Goal: Book appointment/travel/reservation

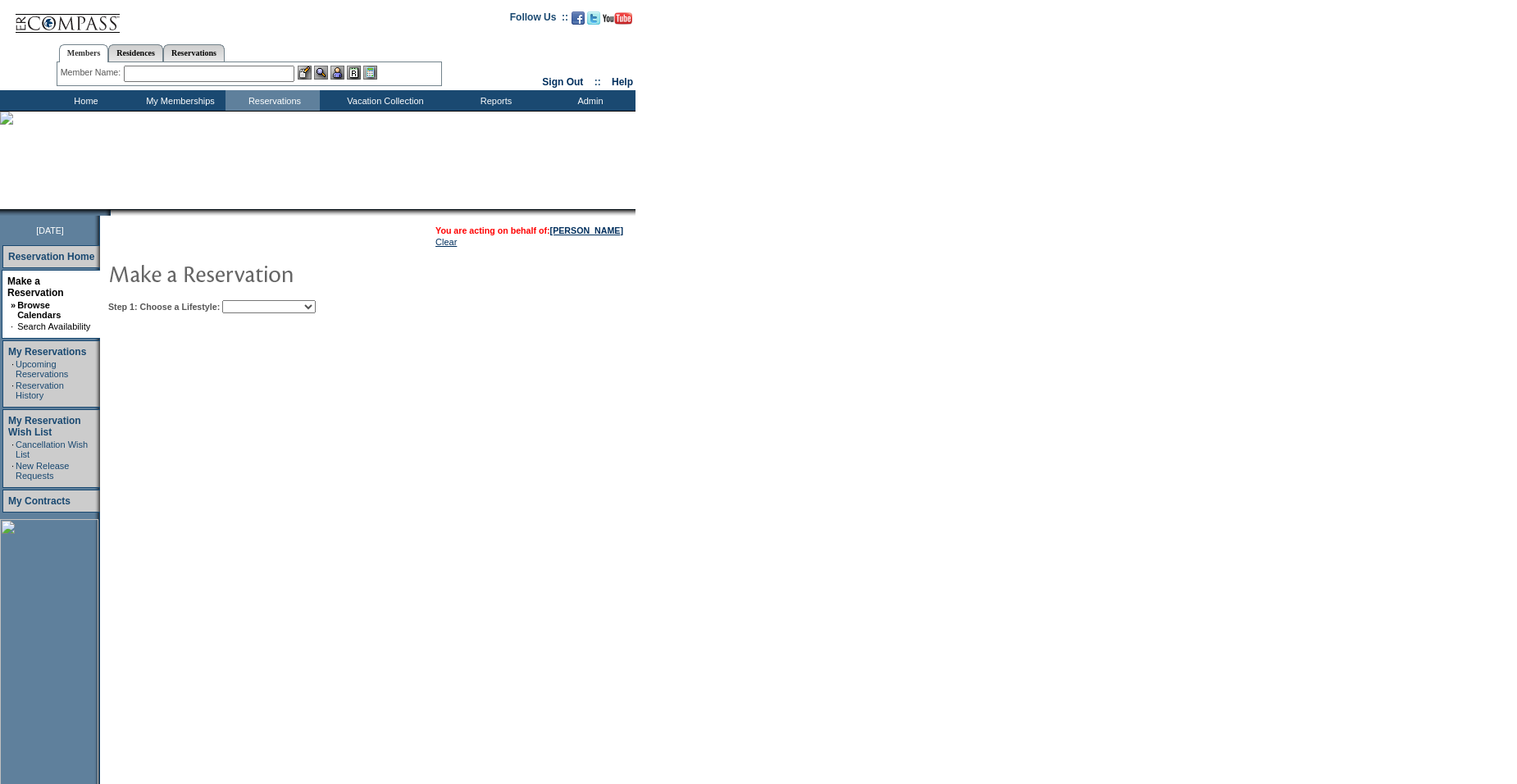
click at [274, 311] on select "Beach Leisure Metropolitan Mountain OIAL for Adventure OIAL for Couples OIAL fo…" at bounding box center [269, 306] width 94 height 13
select select "Beach"
click at [250, 302] on select "Beach Leisure Metropolitan Mountain OIAL for Adventure OIAL for Couples OIAL fo…" at bounding box center [269, 306] width 94 height 13
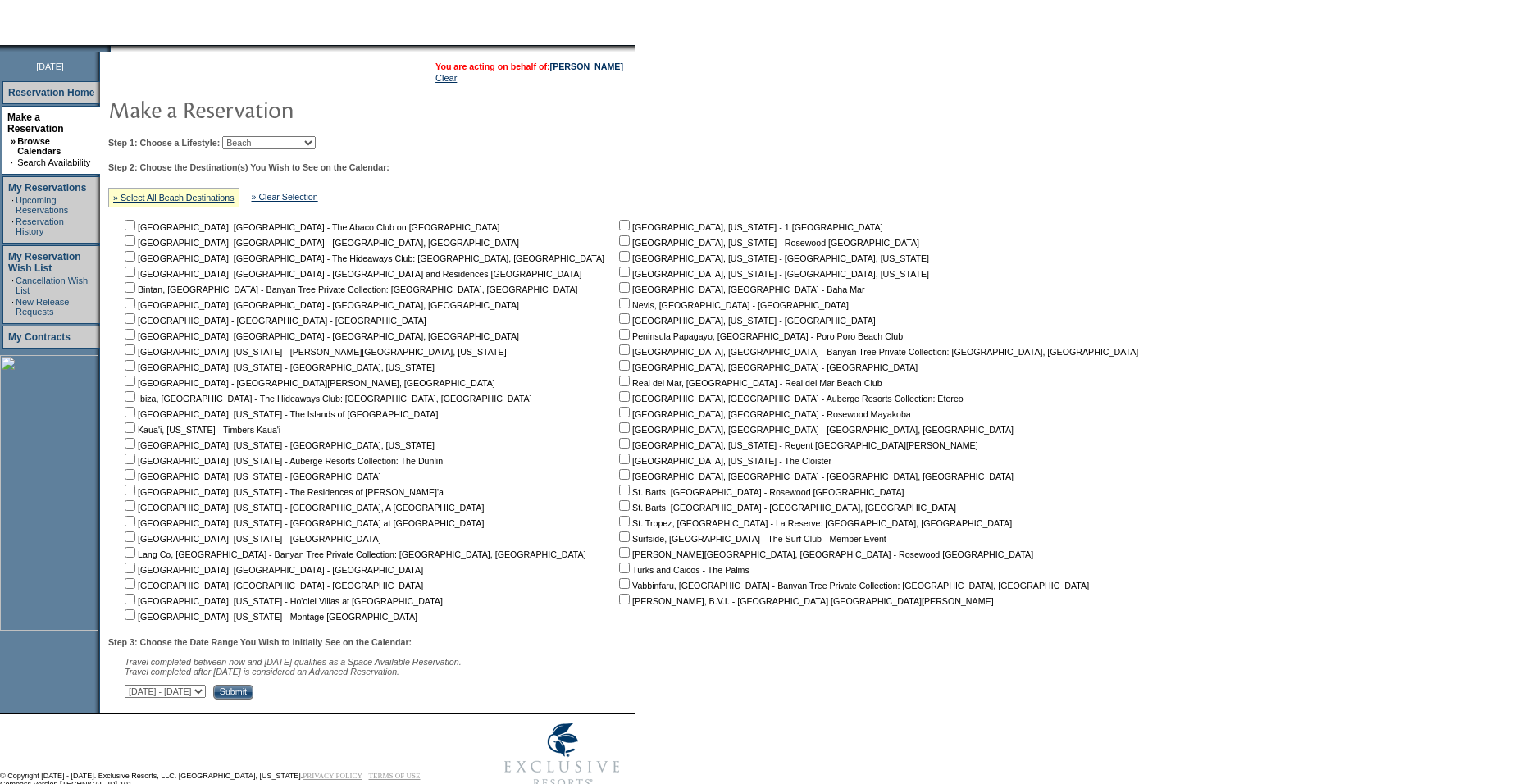
scroll to position [196, 0]
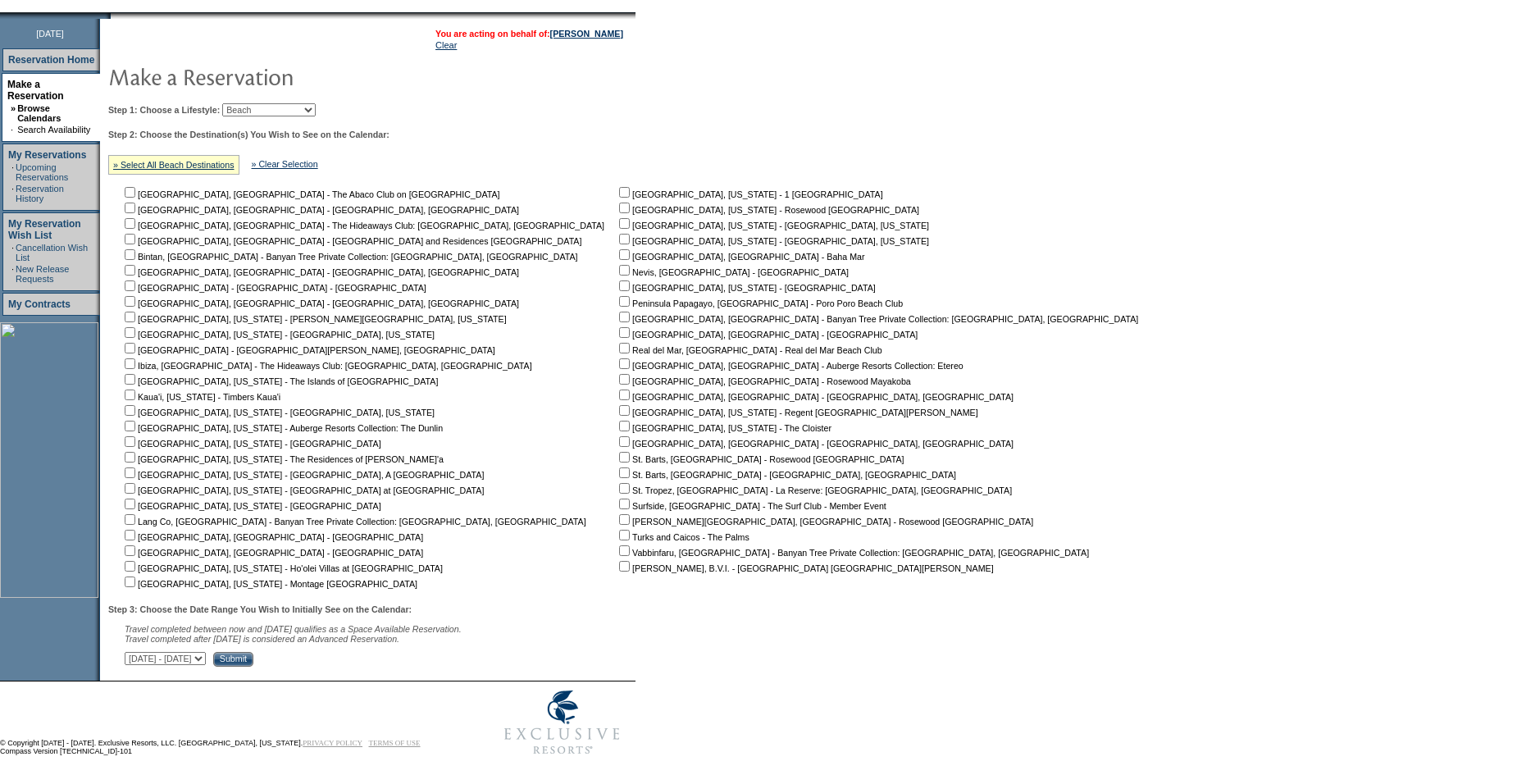
click at [619, 428] on input "checkbox" at bounding box center [624, 426] width 11 height 11
checkbox input "true"
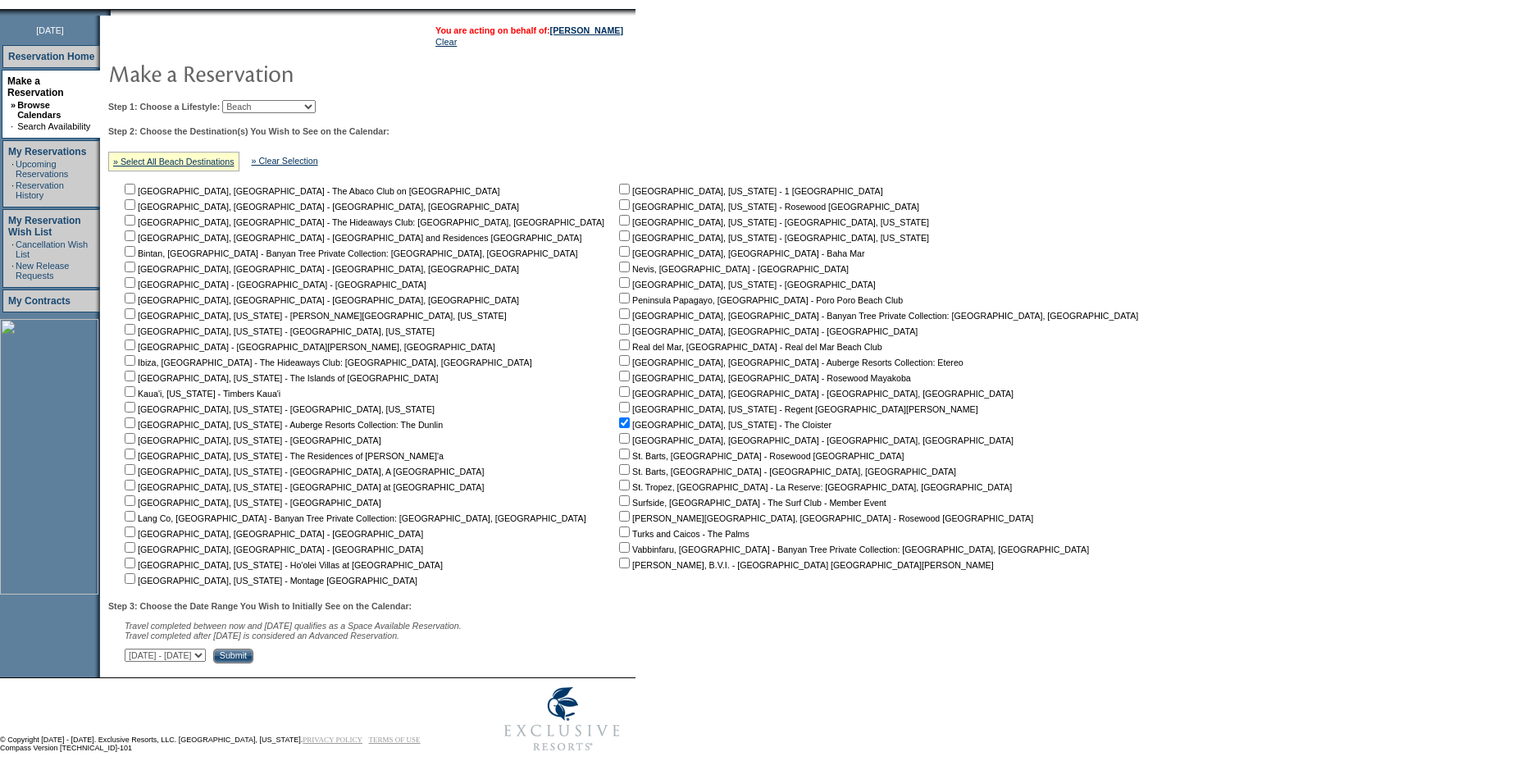
click at [205, 654] on select "[DATE] - [DATE] [DATE] - [DATE] [DATE] - [DATE] [DATE] - [DATE] [DATE] - [DATE]…" at bounding box center [165, 655] width 81 height 13
select select "[DATE]|[DATE]"
click at [133, 649] on select "[DATE] - [DATE] [DATE] - [DATE] [DATE] - [DATE] [DATE] - [DATE] [DATE] - [DATE]…" at bounding box center [165, 655] width 81 height 13
click at [254, 653] on input "Submit" at bounding box center [233, 656] width 40 height 15
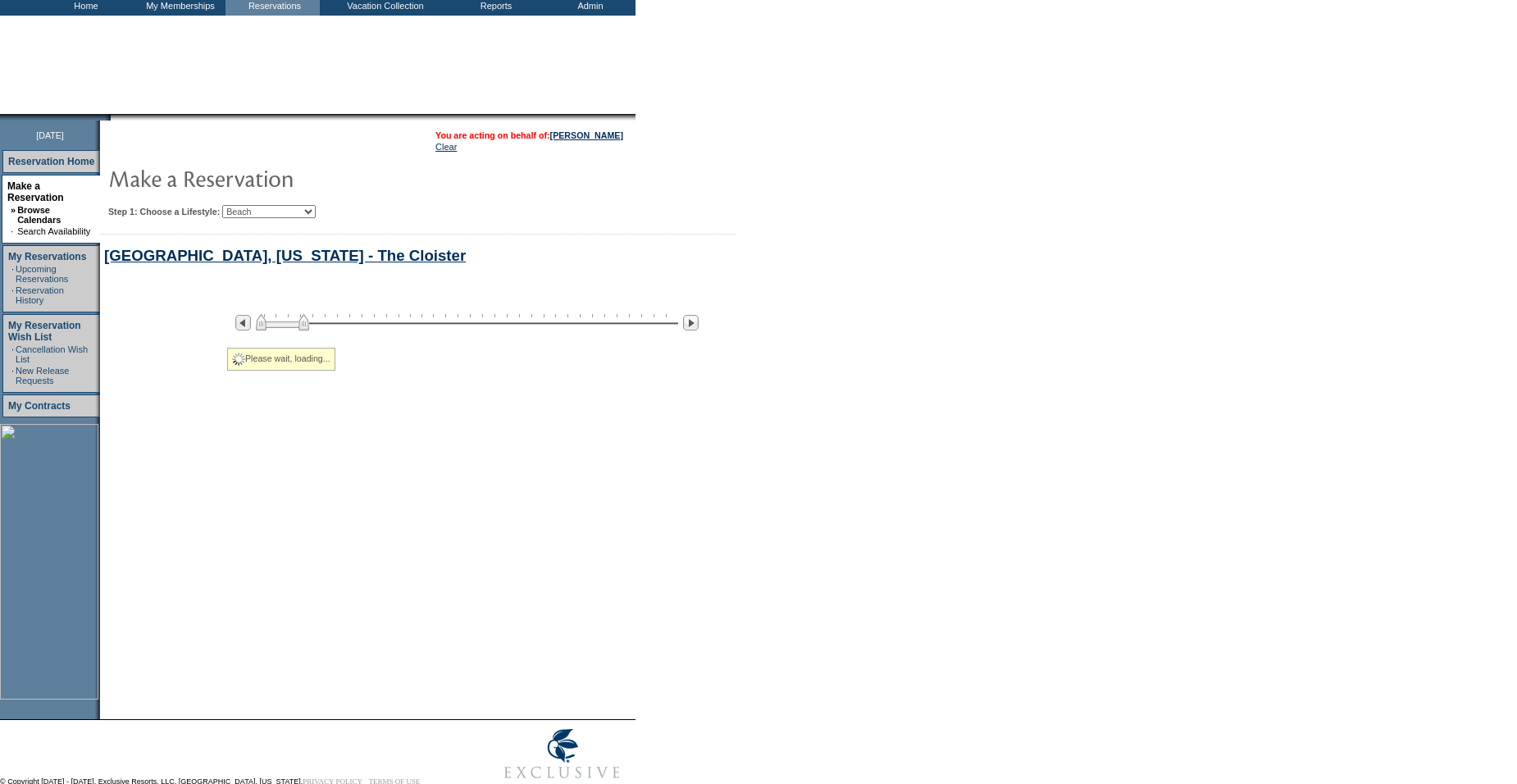
select select "Beach"
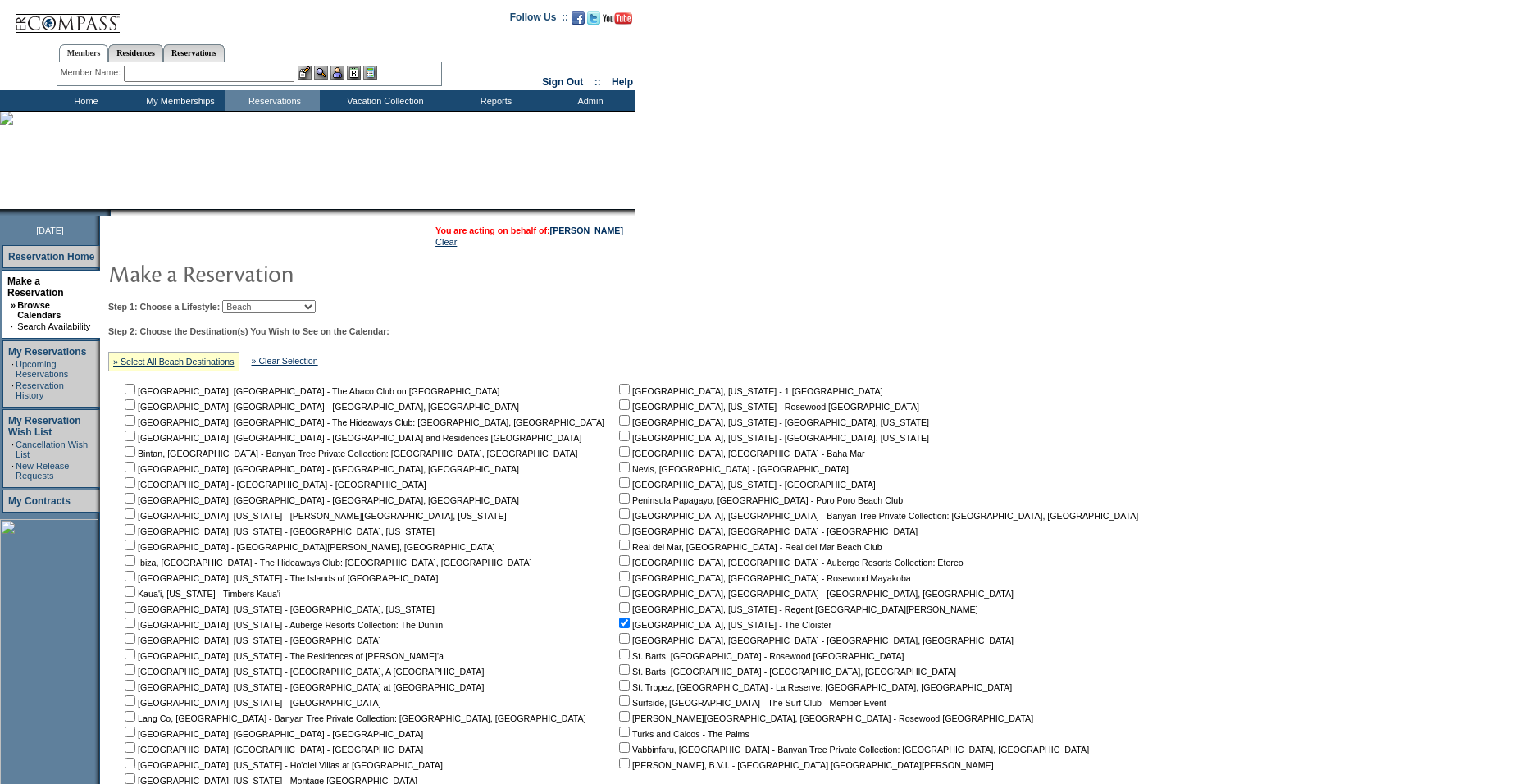
click at [288, 312] on select "Beach Leisure Metropolitan Mountain OIAL for Adventure OIAL for Couples OIAL fo…" at bounding box center [269, 306] width 94 height 13
click at [250, 302] on select "Beach Leisure Metropolitan Mountain OIAL for Adventure OIAL for Couples OIAL fo…" at bounding box center [269, 306] width 94 height 13
click at [193, 361] on link "» Select All Beach Destinations" at bounding box center [174, 361] width 121 height 10
checkbox input "true"
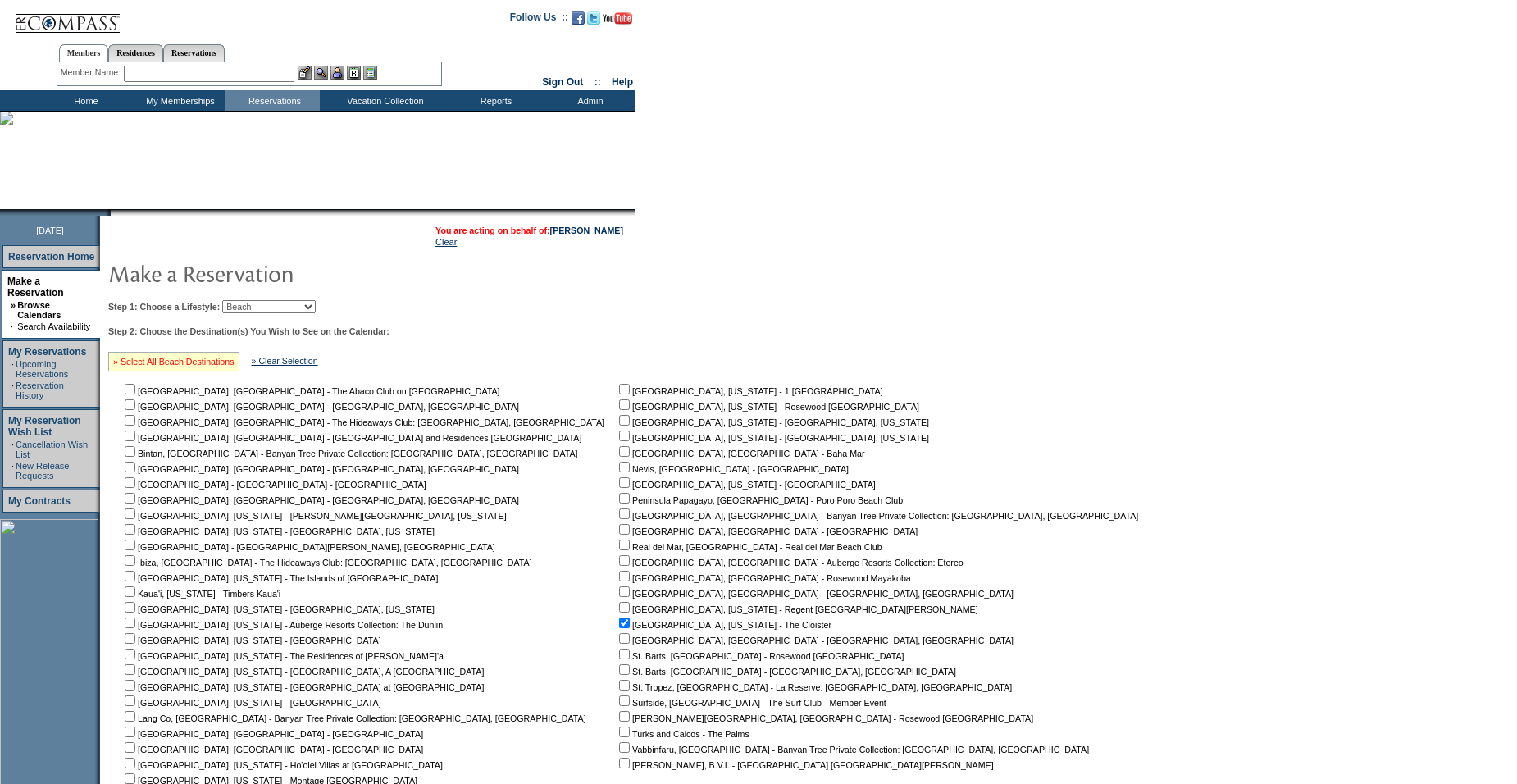
checkbox input "true"
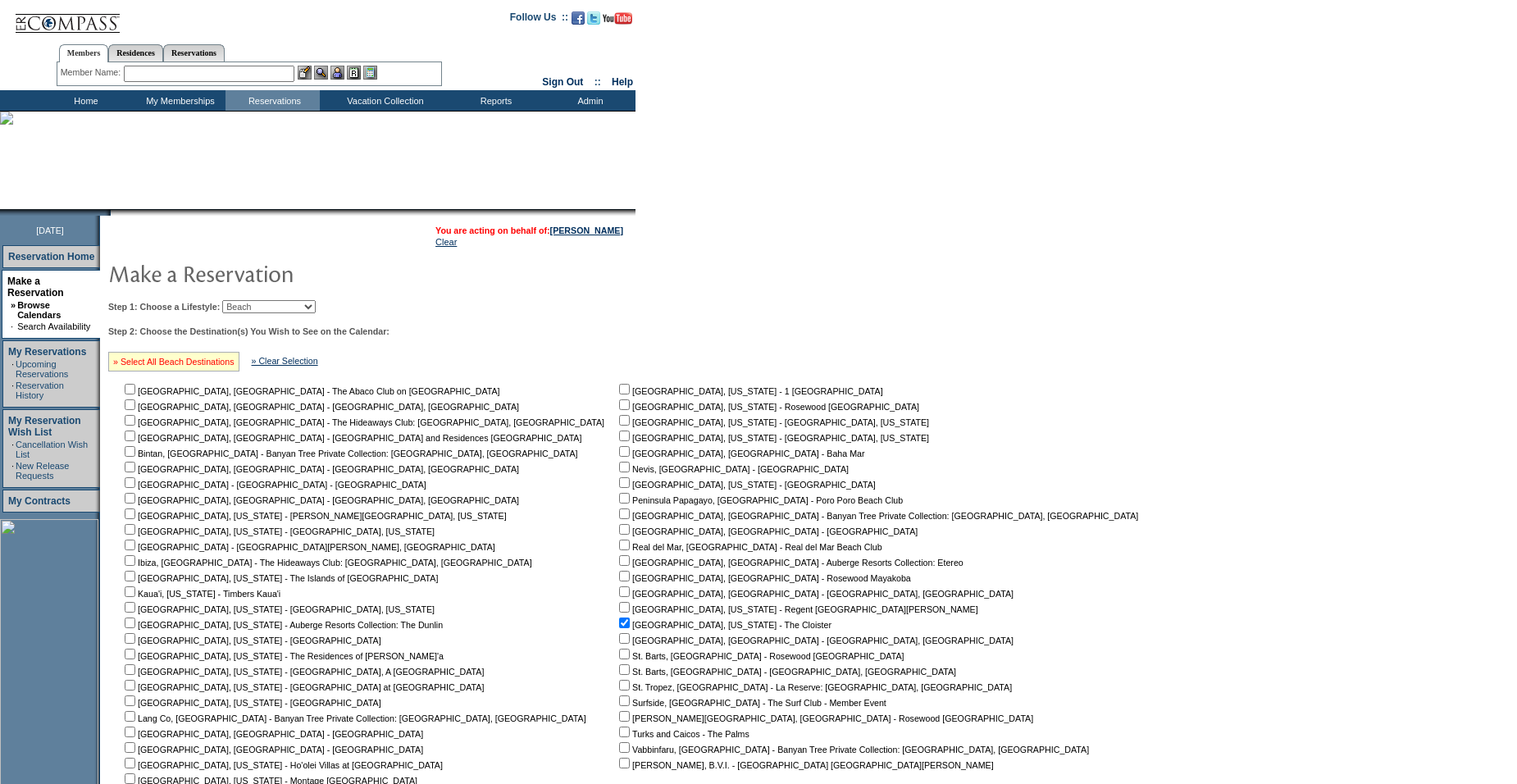
checkbox input "true"
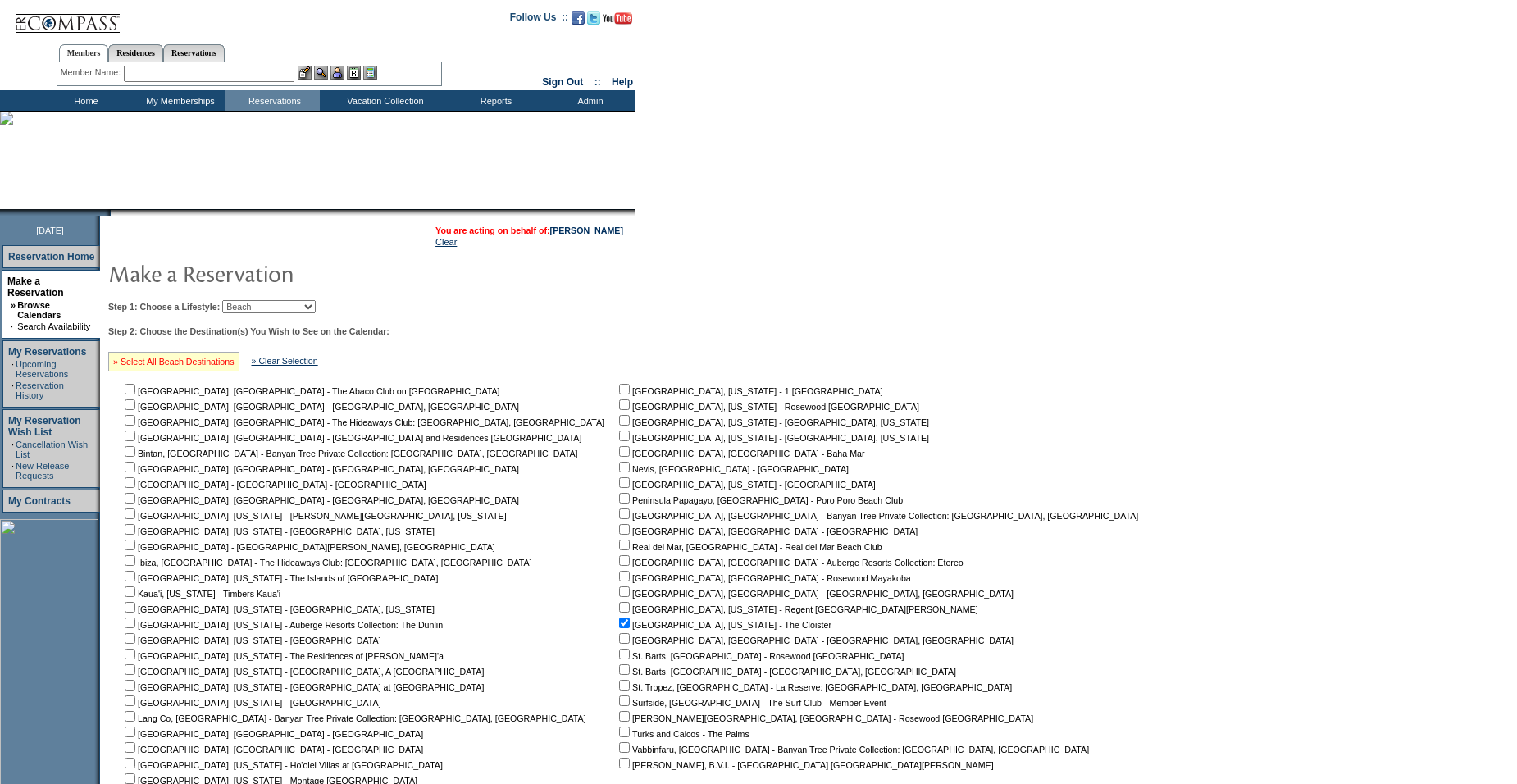
checkbox input "true"
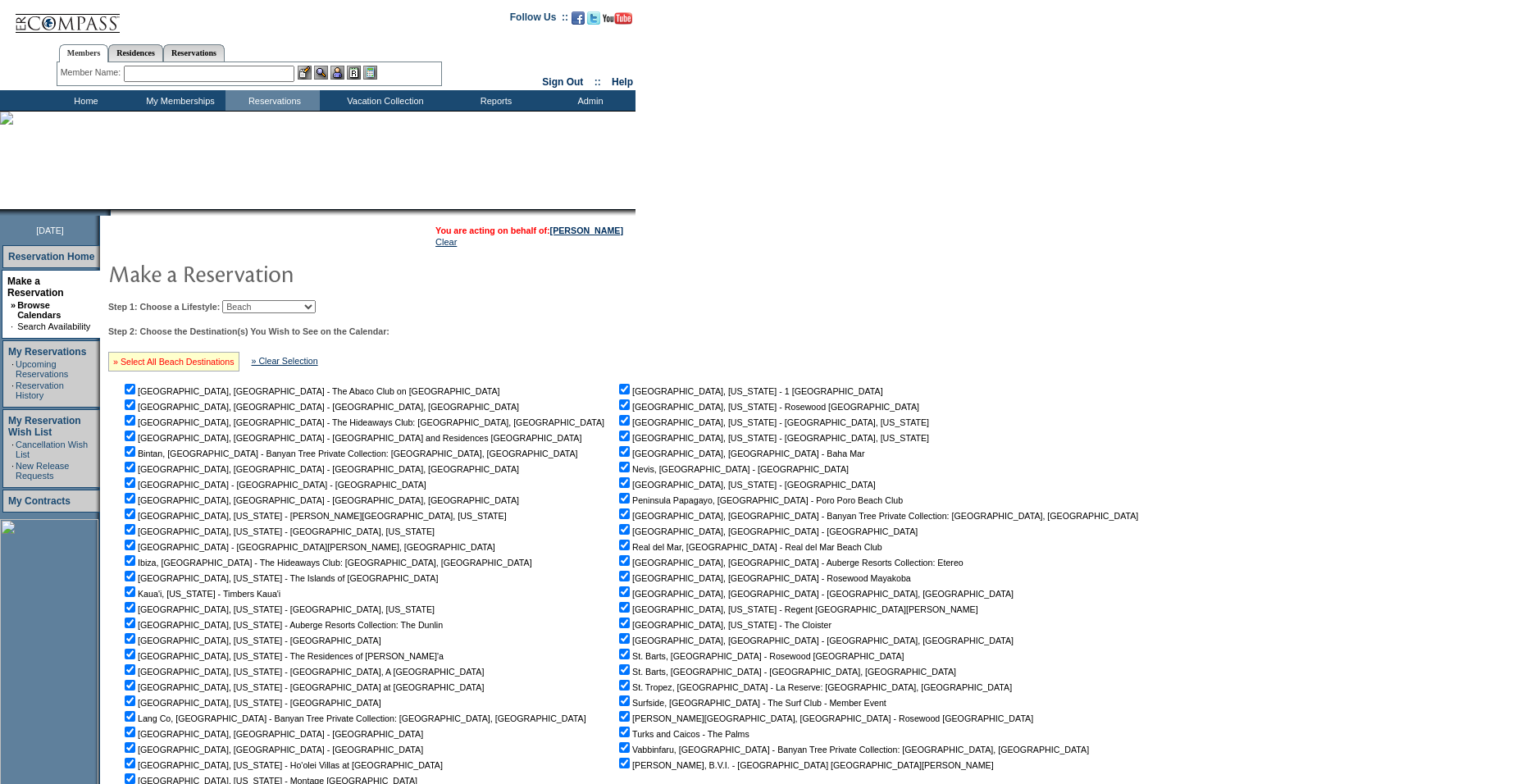
checkbox input "true"
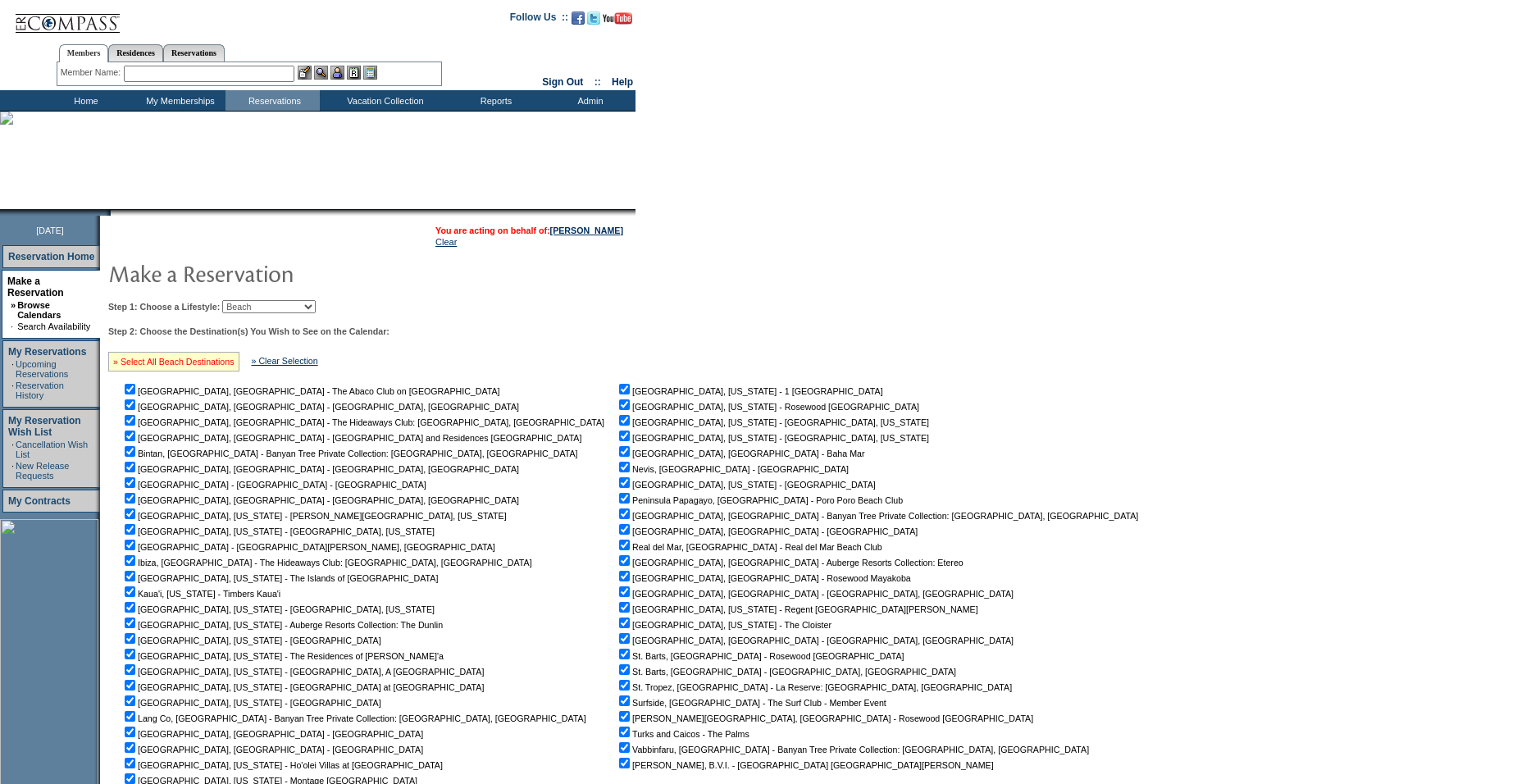
checkbox input "true"
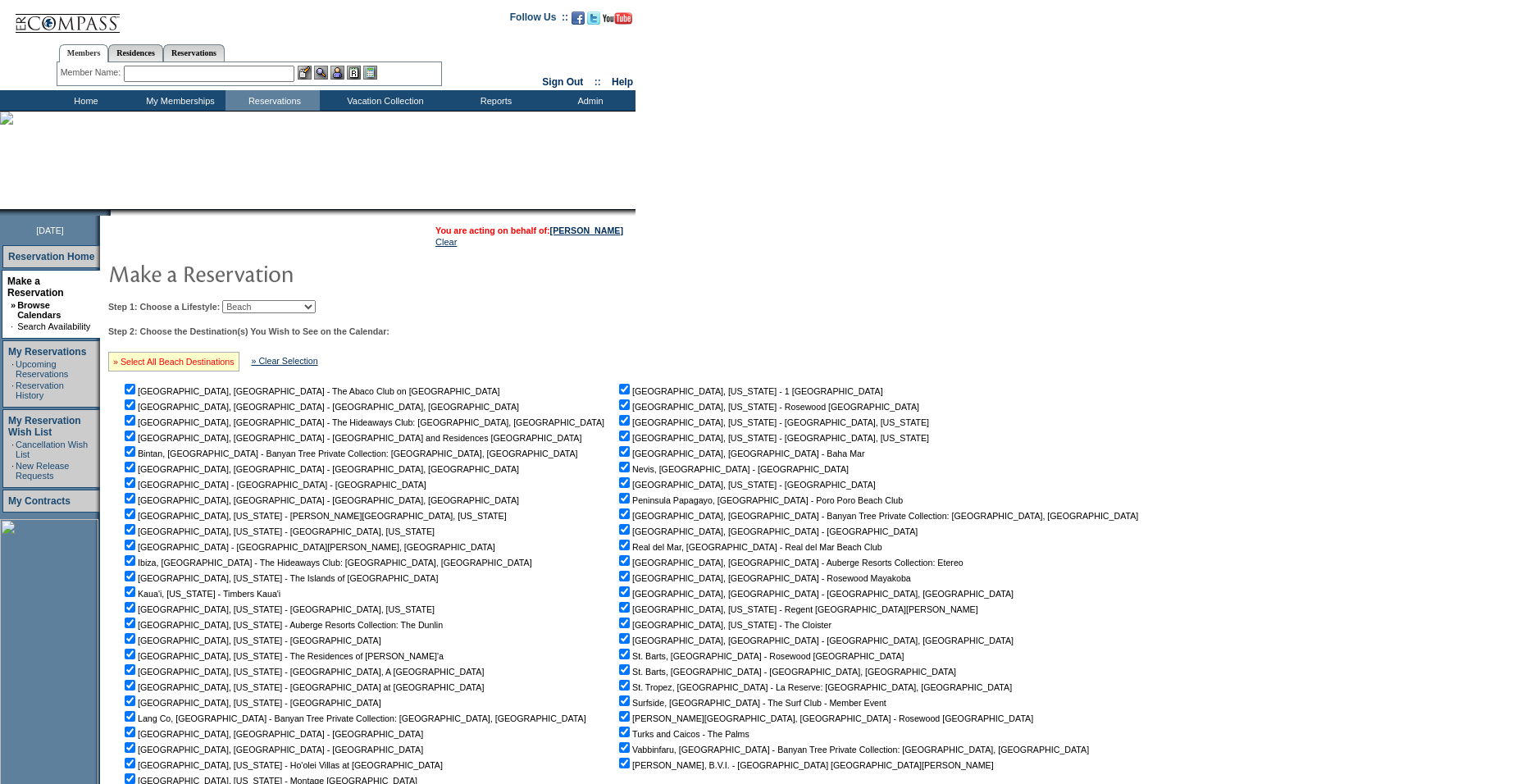
checkbox input "true"
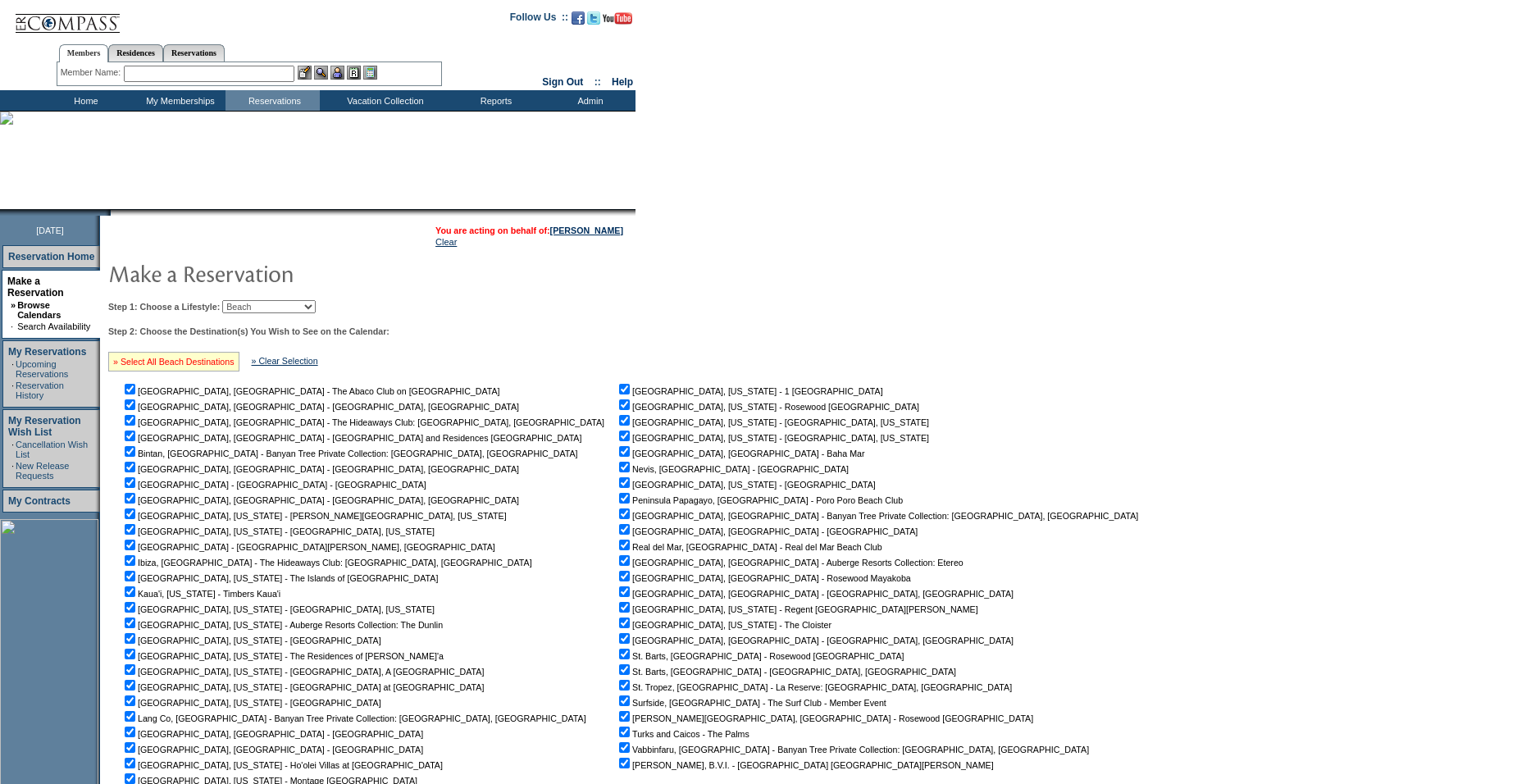
checkbox input "true"
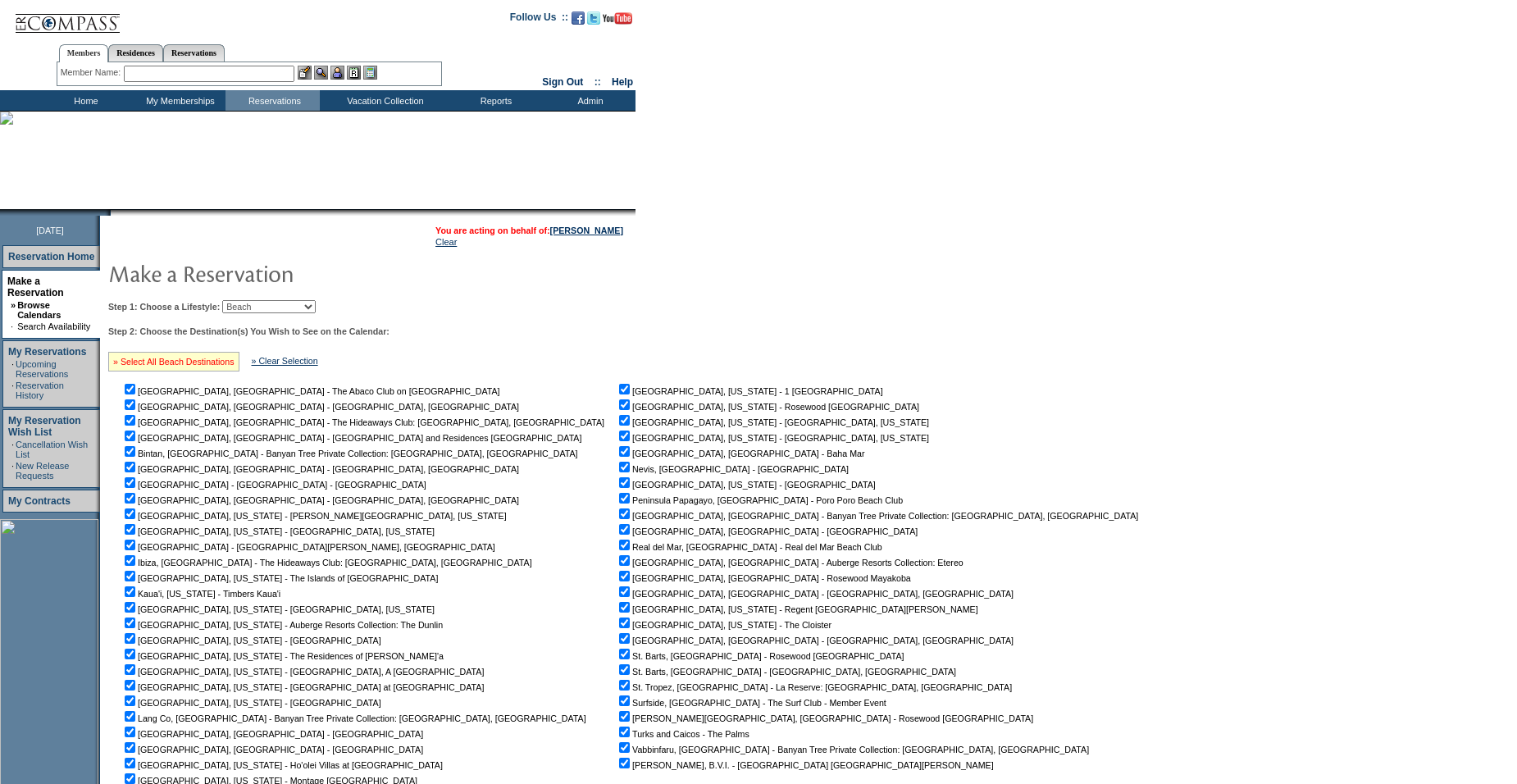
checkbox input "true"
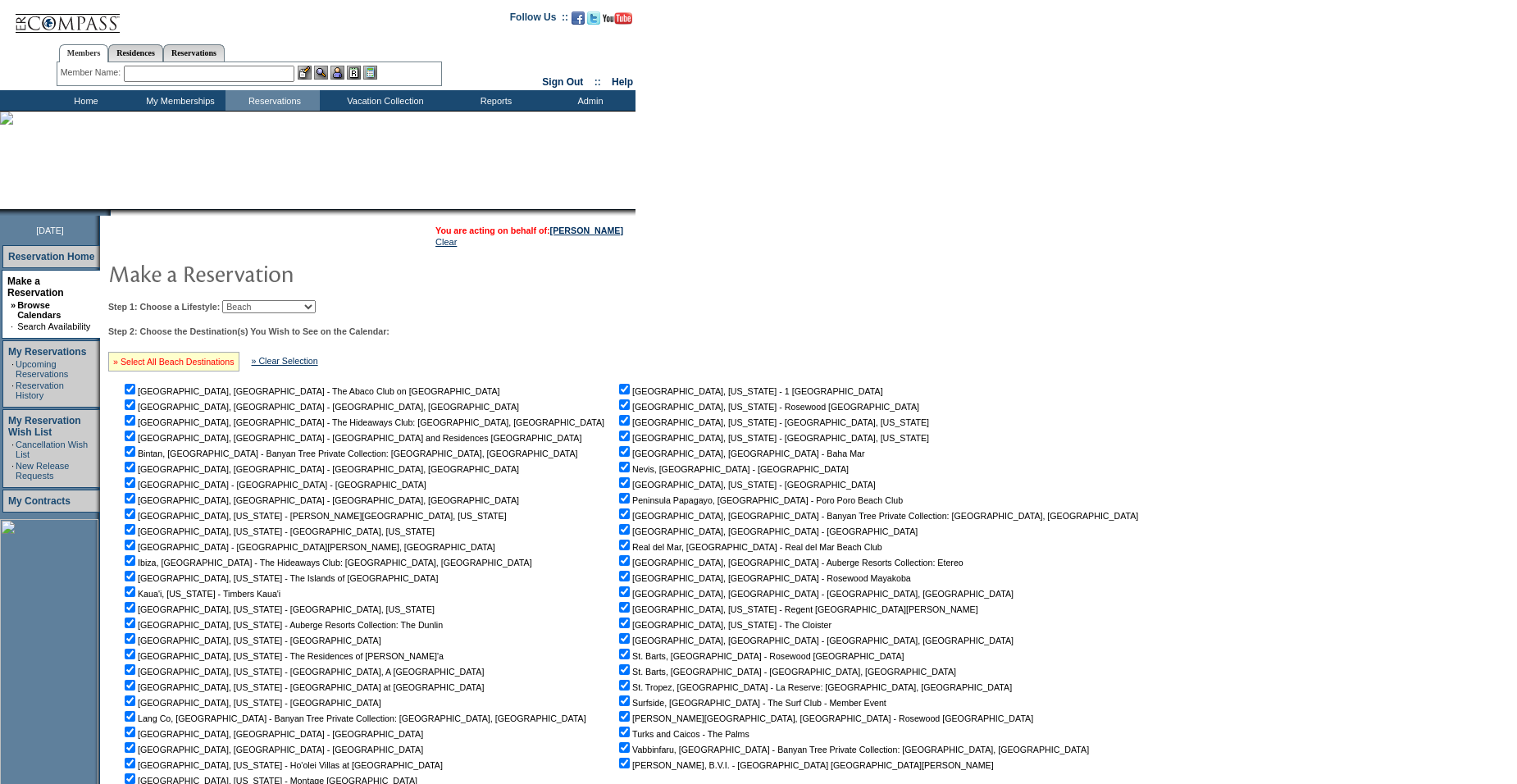
checkbox input "true"
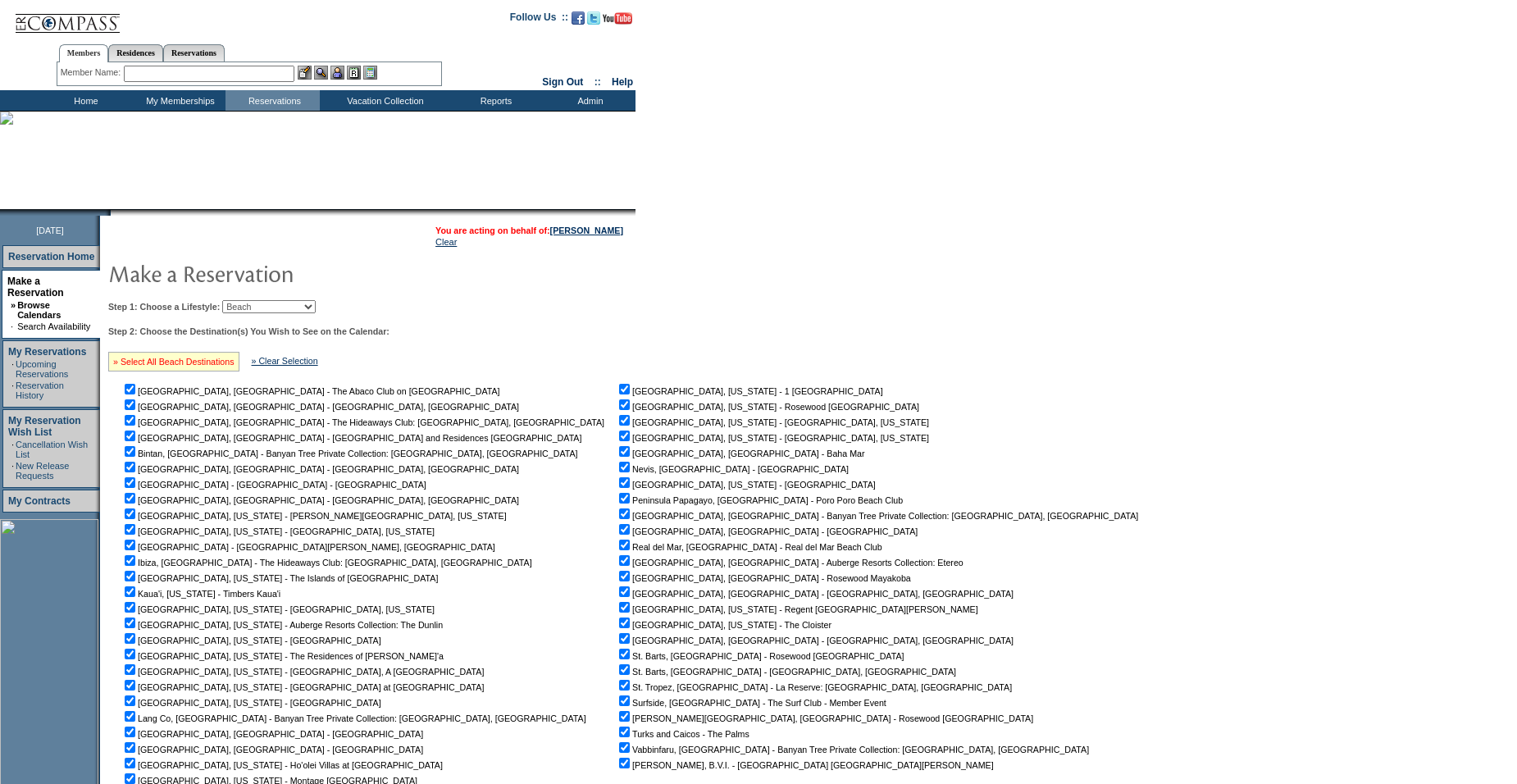
checkbox input "true"
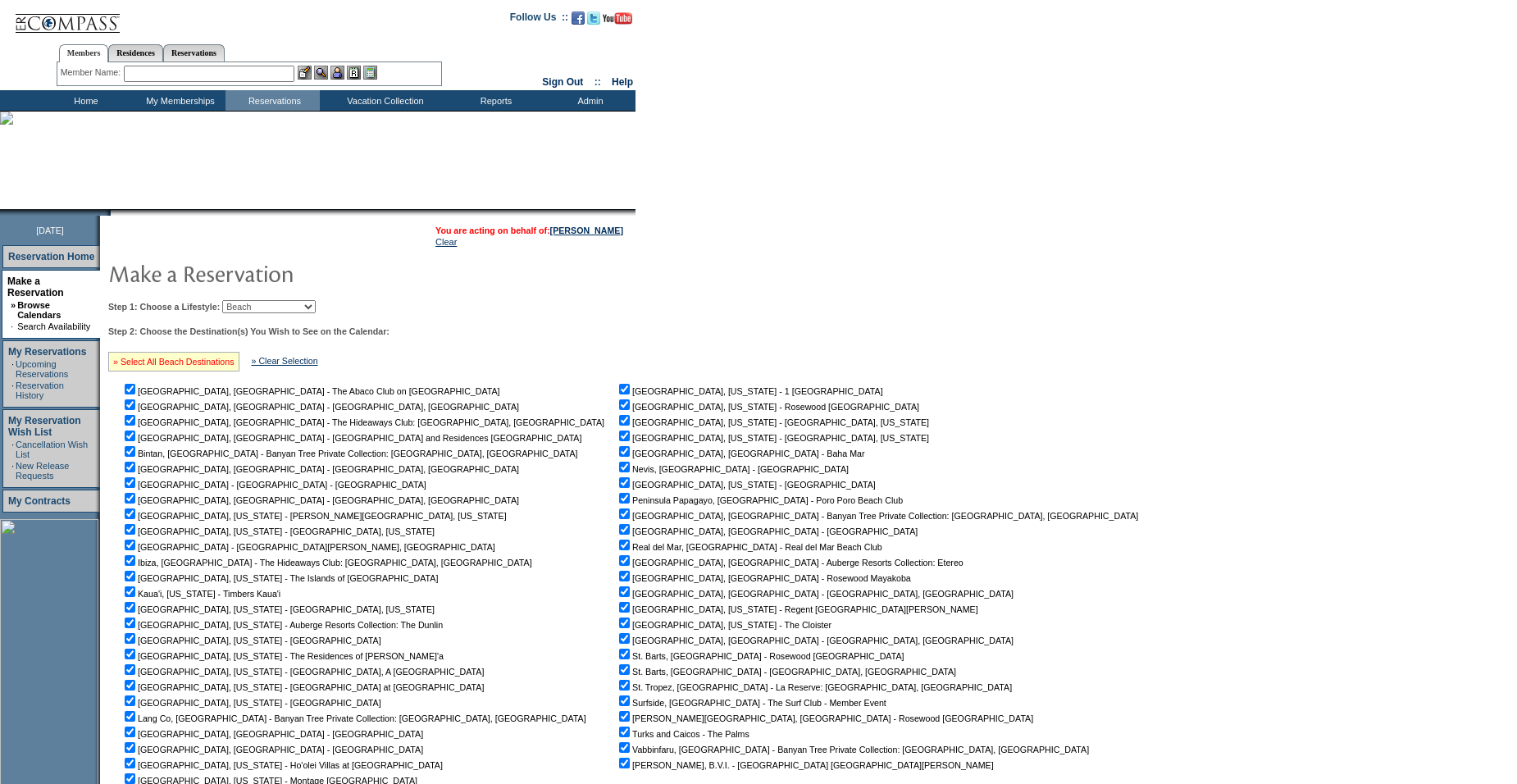
checkbox input "true"
drag, startPoint x: 135, startPoint y: 413, endPoint x: 144, endPoint y: 432, distance: 21.0
click at [138, 418] on td "Abaco, Bahamas - The Abaco Club on Winding Bay Algarve, Portugal - Algarve, Por…" at bounding box center [367, 584] width 493 height 405
click at [135, 423] on input "checkbox" at bounding box center [129, 420] width 11 height 11
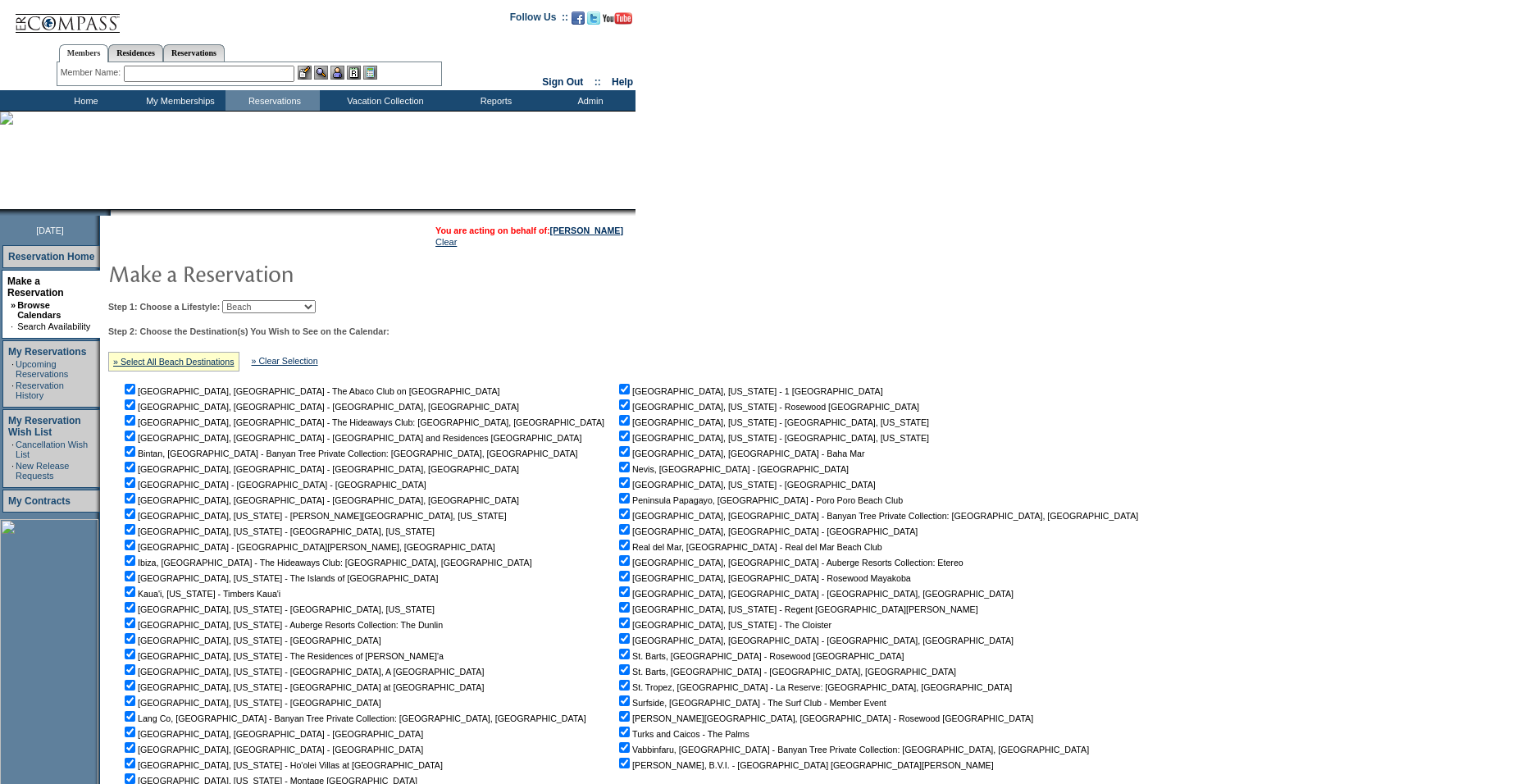
checkbox input "false"
click at [135, 409] on input "checkbox" at bounding box center [129, 404] width 11 height 11
checkbox input "false"
click at [135, 453] on input "checkbox" at bounding box center [129, 451] width 11 height 11
checkbox input "false"
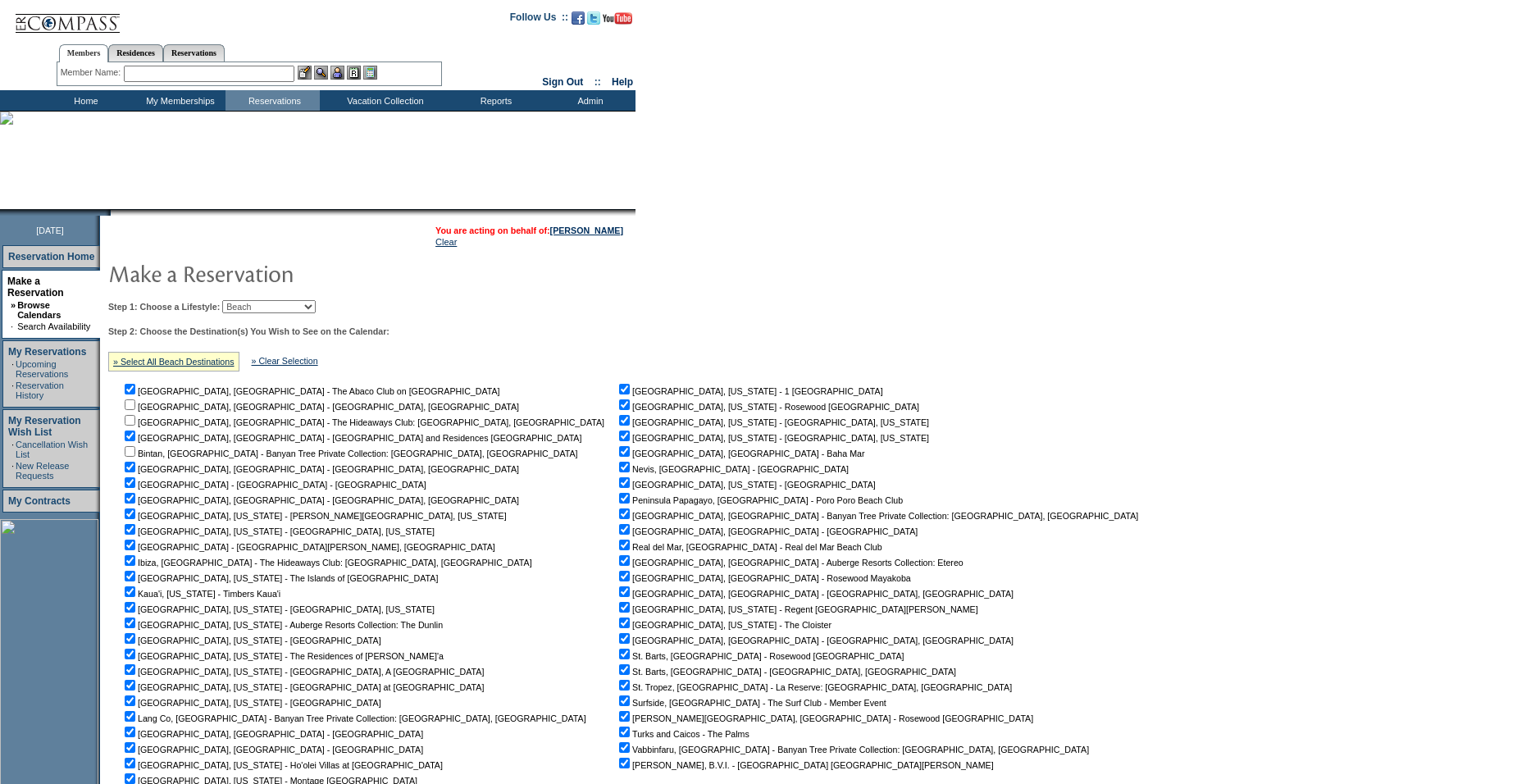
click at [135, 472] on input "checkbox" at bounding box center [129, 467] width 11 height 11
checkbox input "false"
click at [135, 501] on input "checkbox" at bounding box center [129, 498] width 11 height 11
checkbox input "false"
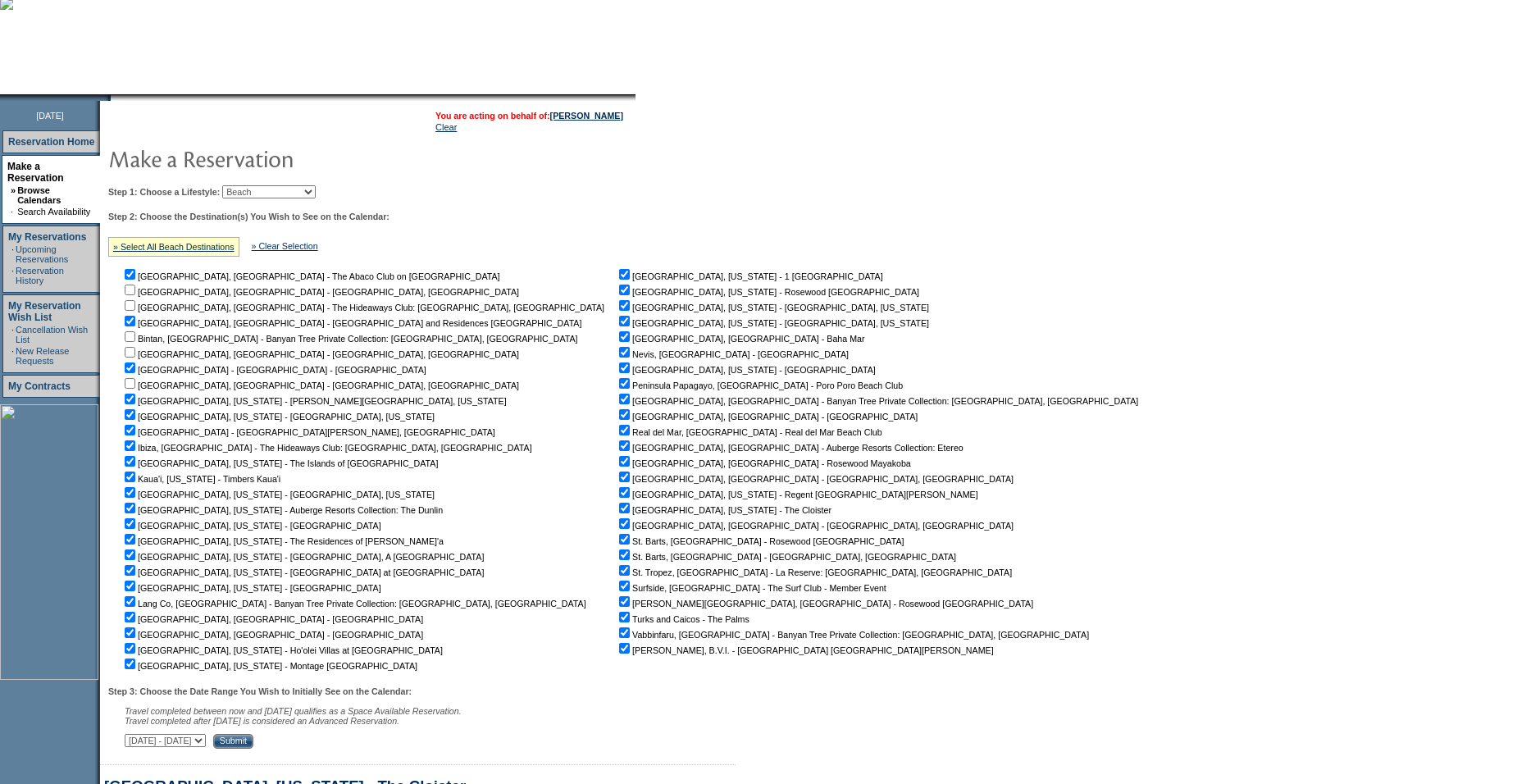
scroll to position [150, 0]
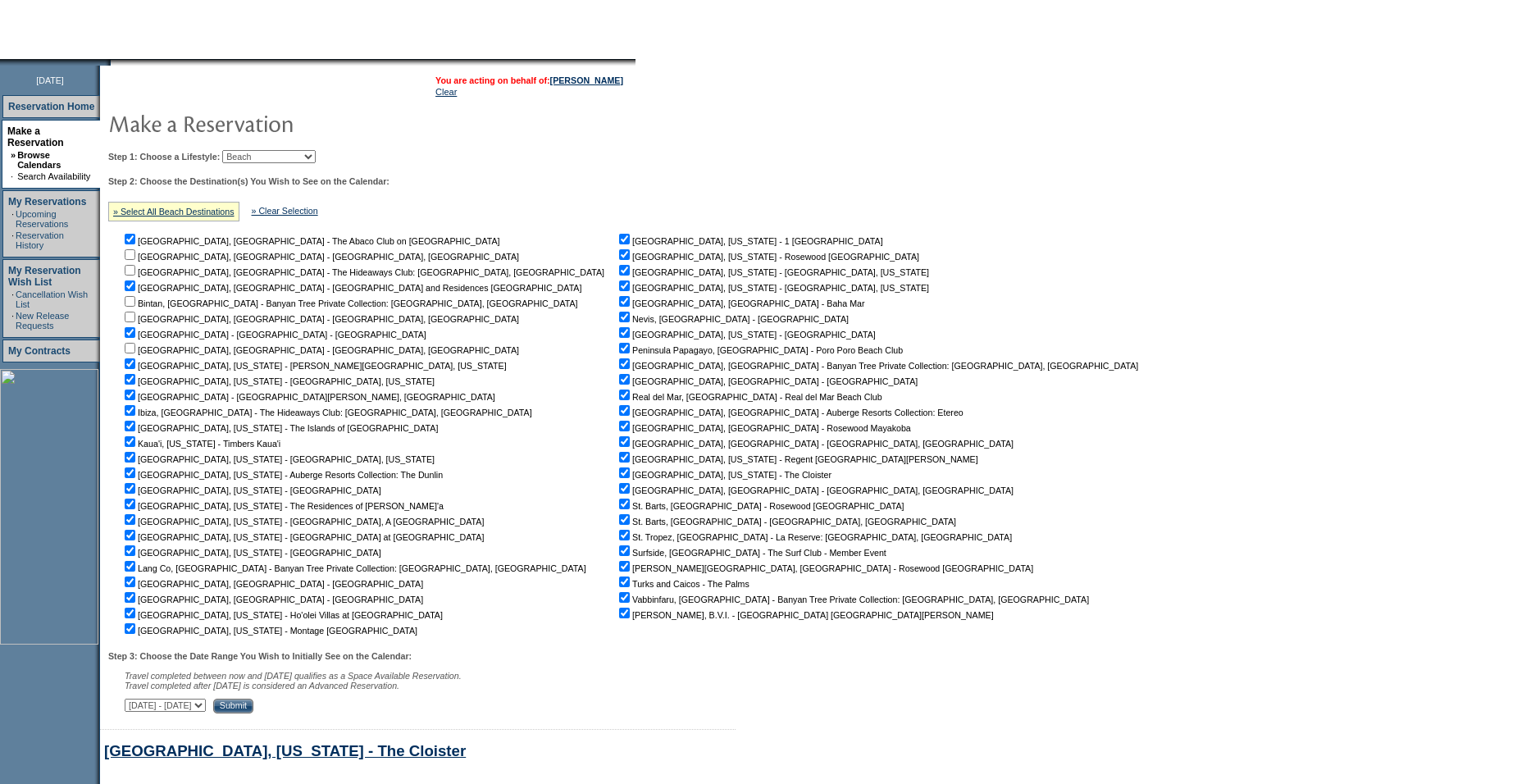
click at [135, 416] on input "checkbox" at bounding box center [129, 410] width 11 height 11
checkbox input "false"
click at [135, 476] on input "checkbox" at bounding box center [129, 472] width 11 height 11
checkbox input "false"
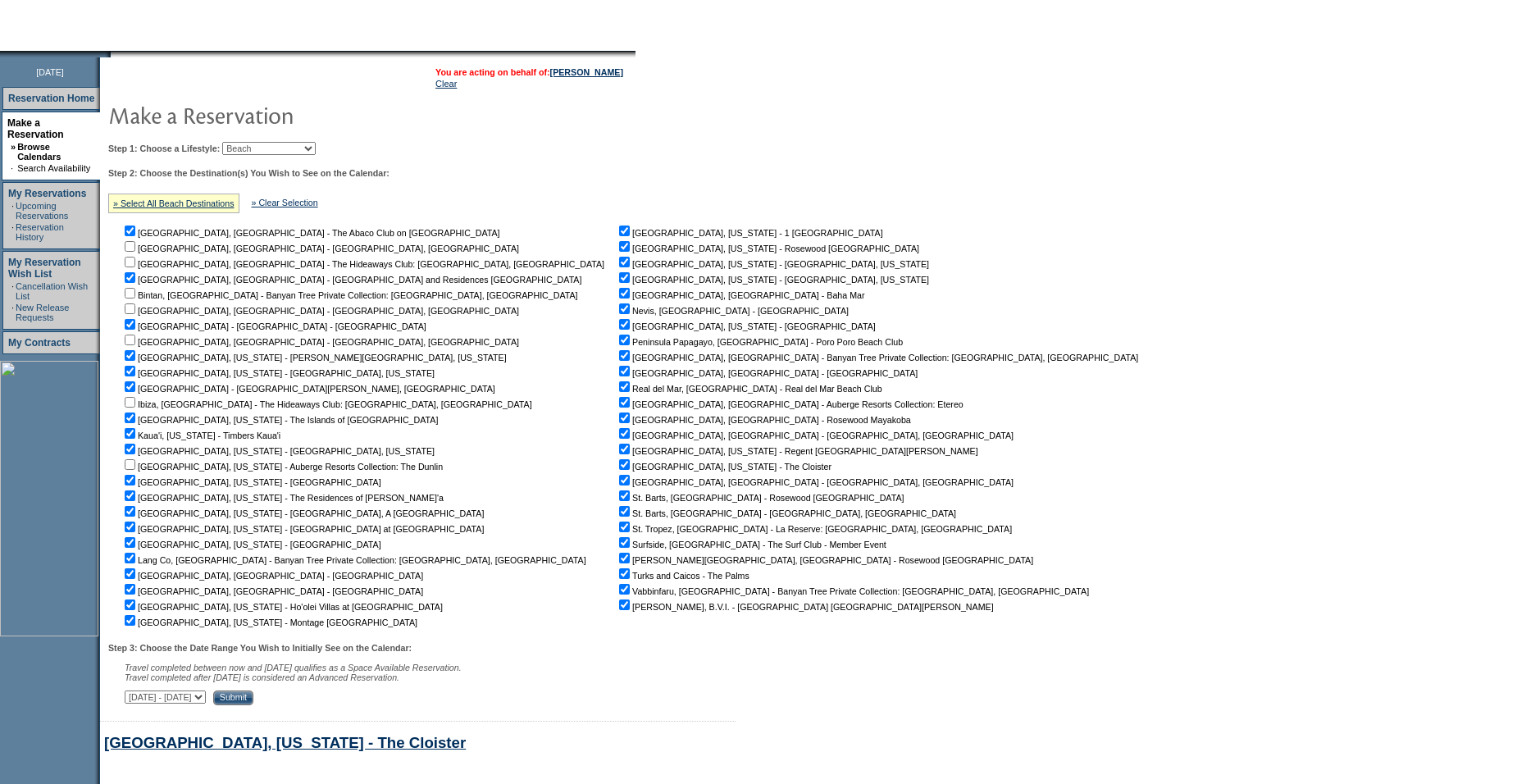
scroll to position [173, 0]
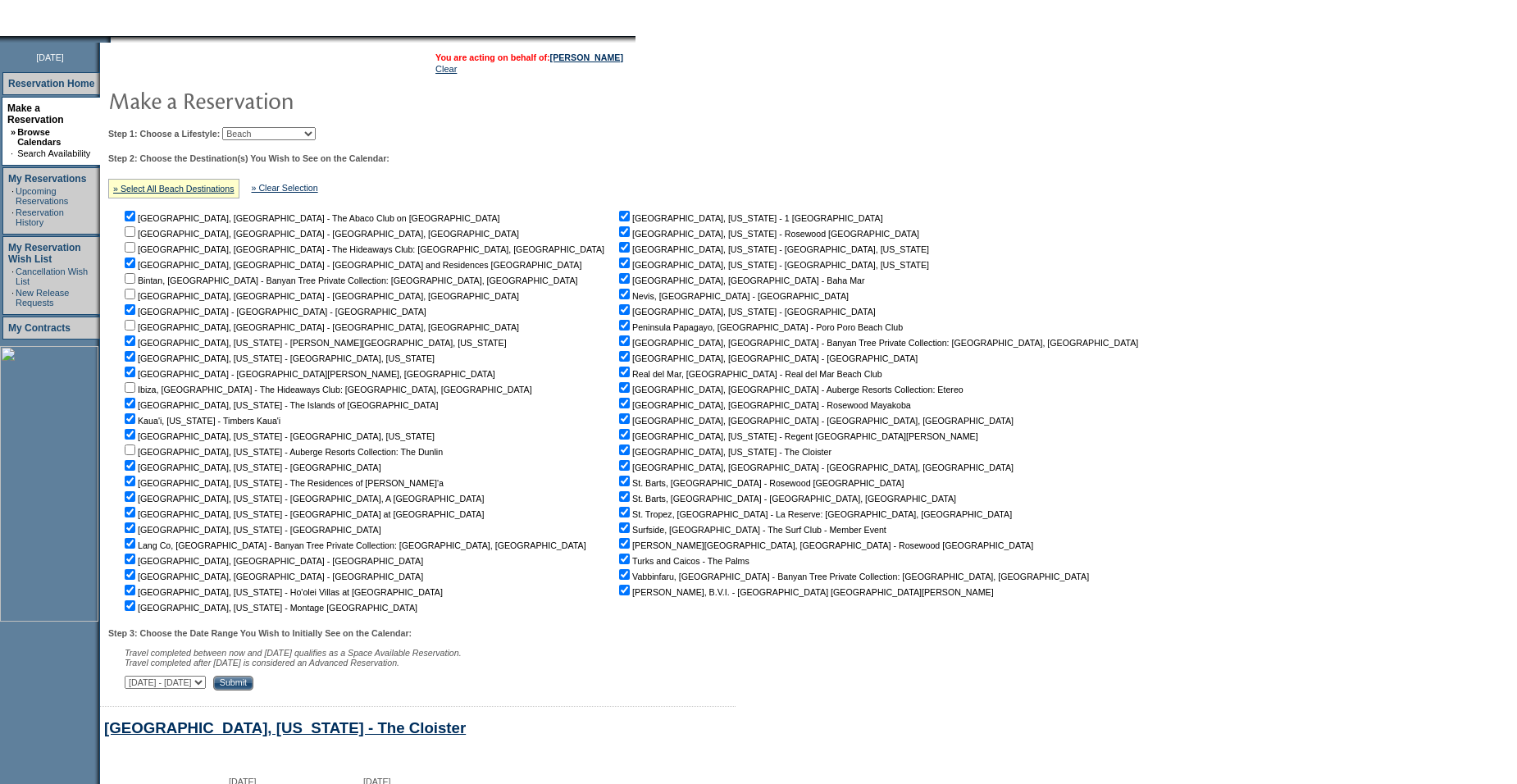
click at [135, 549] on input "checkbox" at bounding box center [129, 543] width 11 height 11
checkbox input "false"
click at [619, 346] on input "checkbox" at bounding box center [624, 341] width 11 height 11
checkbox input "false"
click at [619, 359] on input "checkbox" at bounding box center [624, 355] width 11 height 11
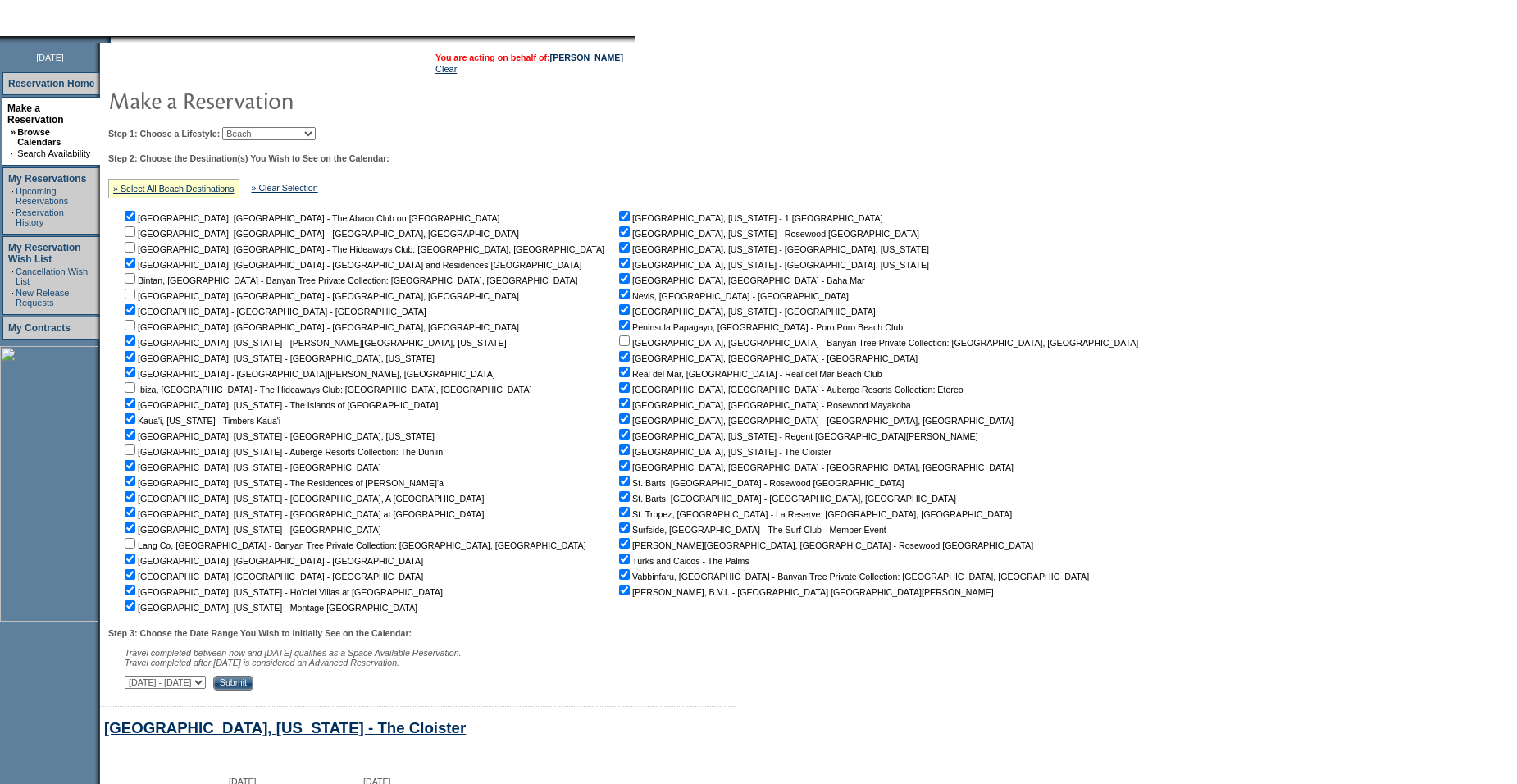
checkbox input "false"
click at [619, 530] on input "checkbox" at bounding box center [624, 527] width 11 height 11
checkbox input "false"
click at [619, 547] on input "checkbox" at bounding box center [624, 543] width 11 height 11
checkbox input "false"
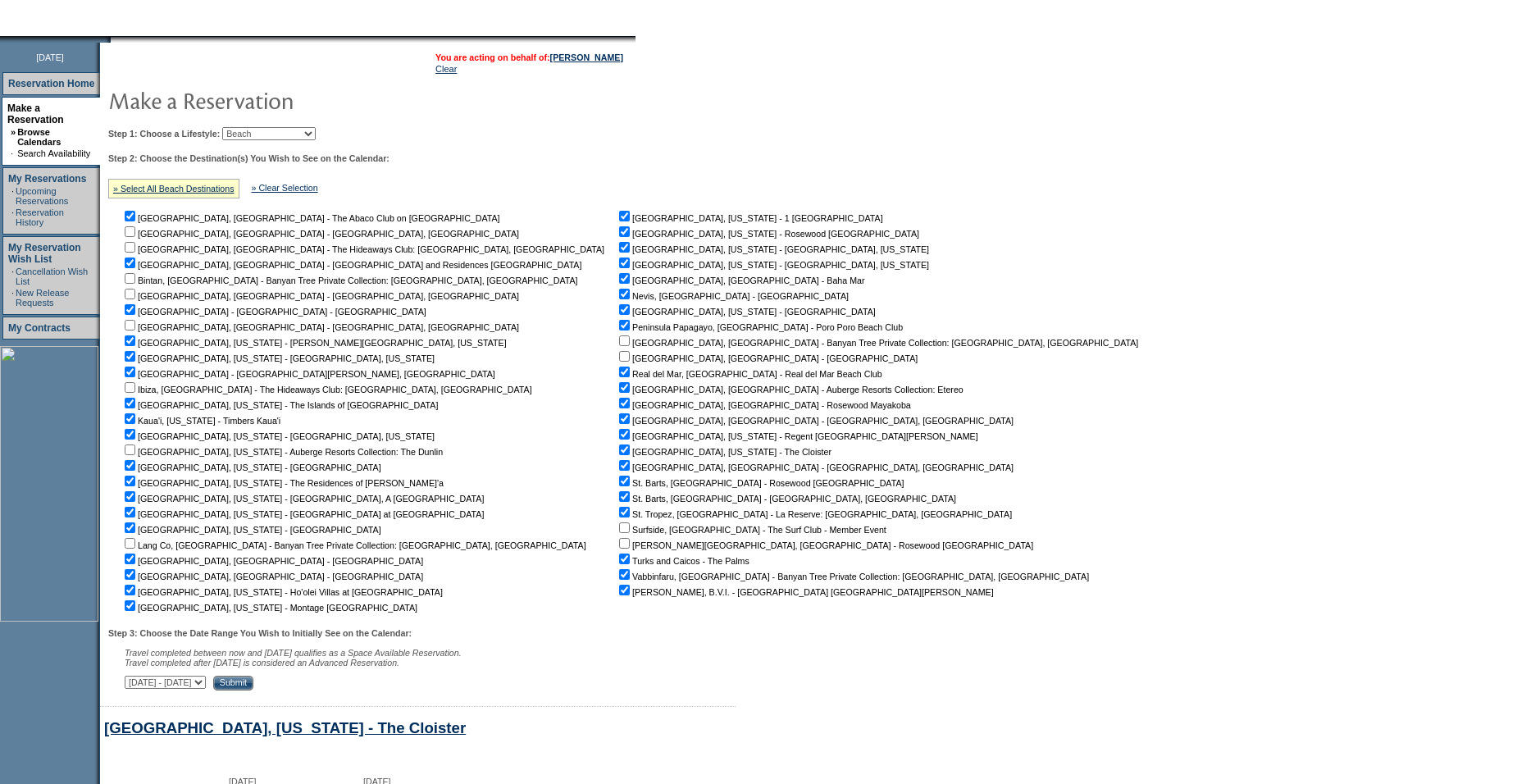
click at [619, 580] on input "checkbox" at bounding box center [624, 574] width 11 height 11
checkbox input "false"
click at [254, 690] on input "Submit" at bounding box center [233, 682] width 40 height 15
